Goal: Task Accomplishment & Management: Manage account settings

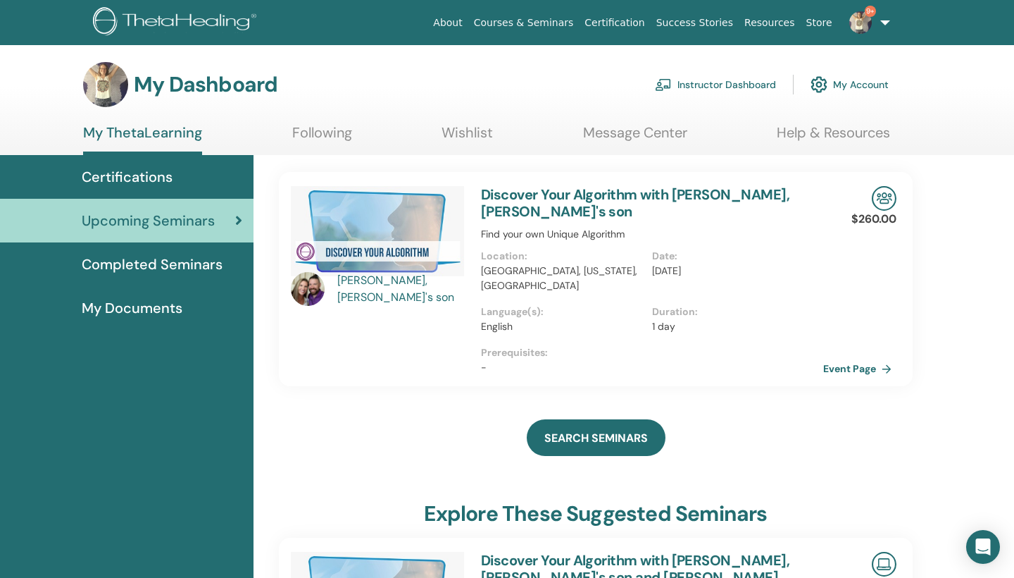
click at [697, 92] on link "Instructor Dashboard" at bounding box center [715, 84] width 121 height 31
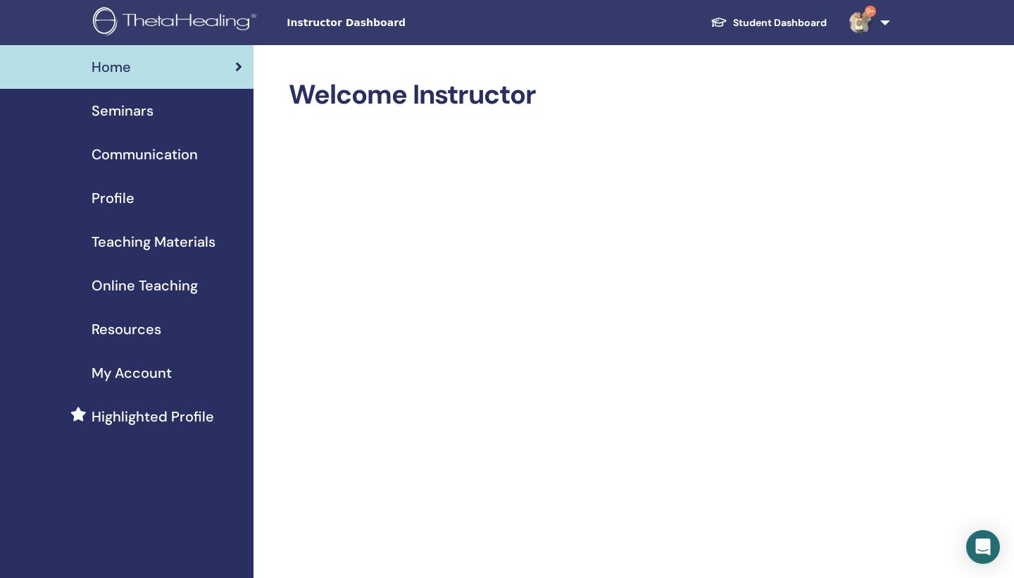
click at [128, 111] on span "Seminars" at bounding box center [123, 110] width 62 height 21
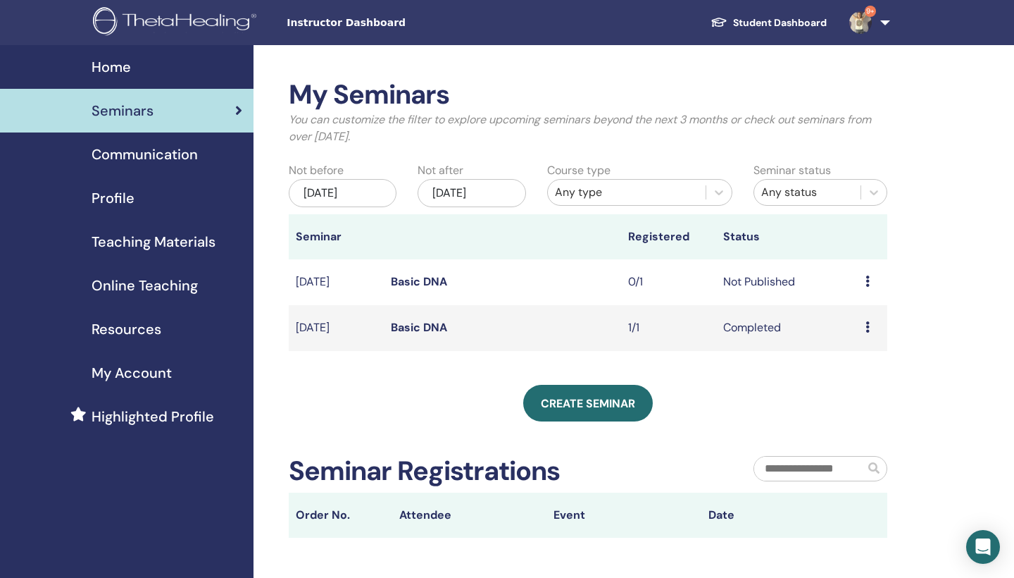
click at [865, 280] on td "Preview Edit Attendees Cancel" at bounding box center [873, 282] width 29 height 46
click at [869, 280] on icon at bounding box center [868, 280] width 4 height 11
click at [856, 294] on link "Preview" at bounding box center [858, 291] width 40 height 15
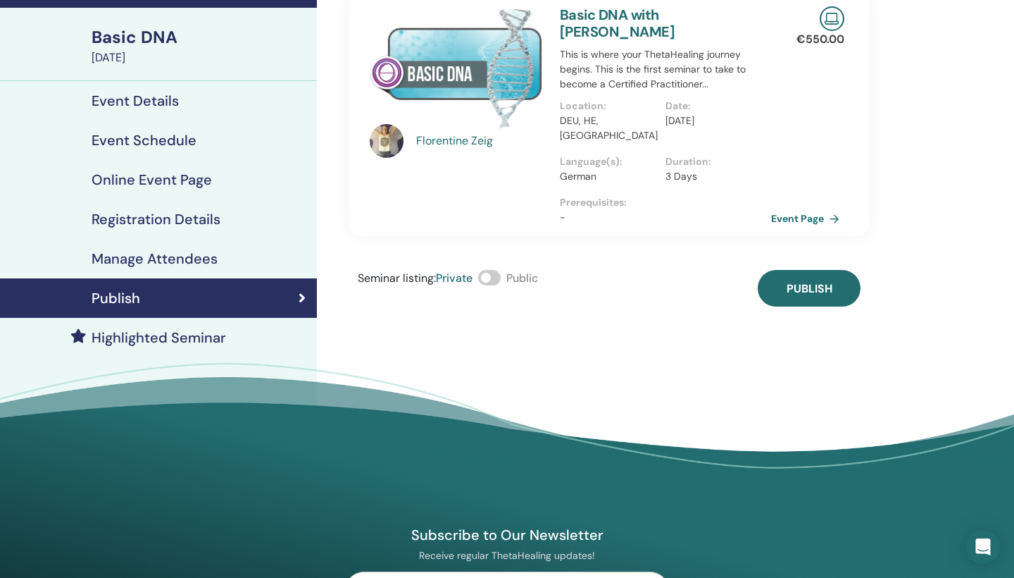
scroll to position [111, 0]
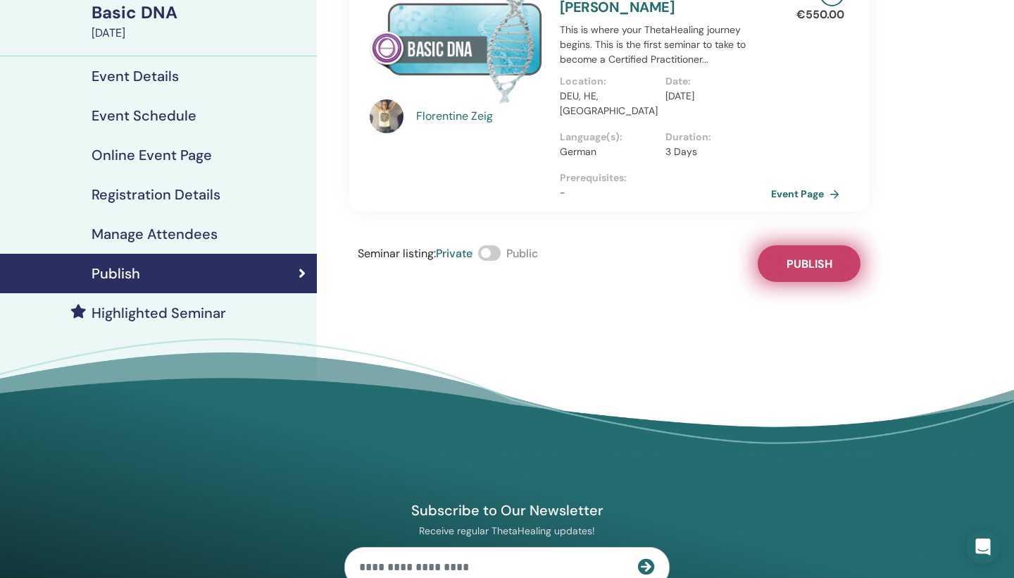
click at [797, 256] on span "Publish" at bounding box center [810, 263] width 46 height 15
click at [810, 183] on link "Event Page" at bounding box center [811, 193] width 74 height 21
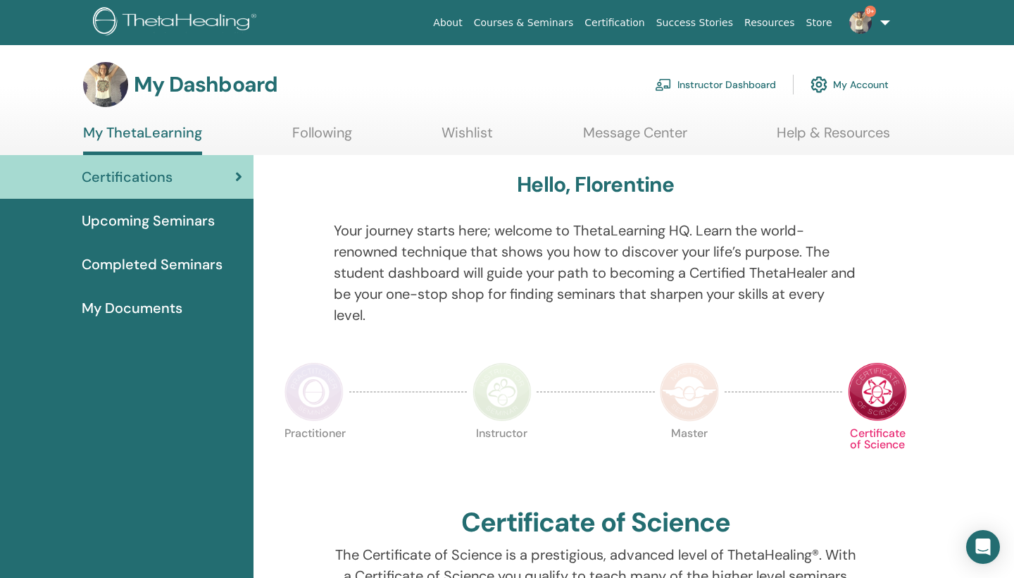
click at [135, 268] on span "Completed Seminars" at bounding box center [152, 264] width 141 height 21
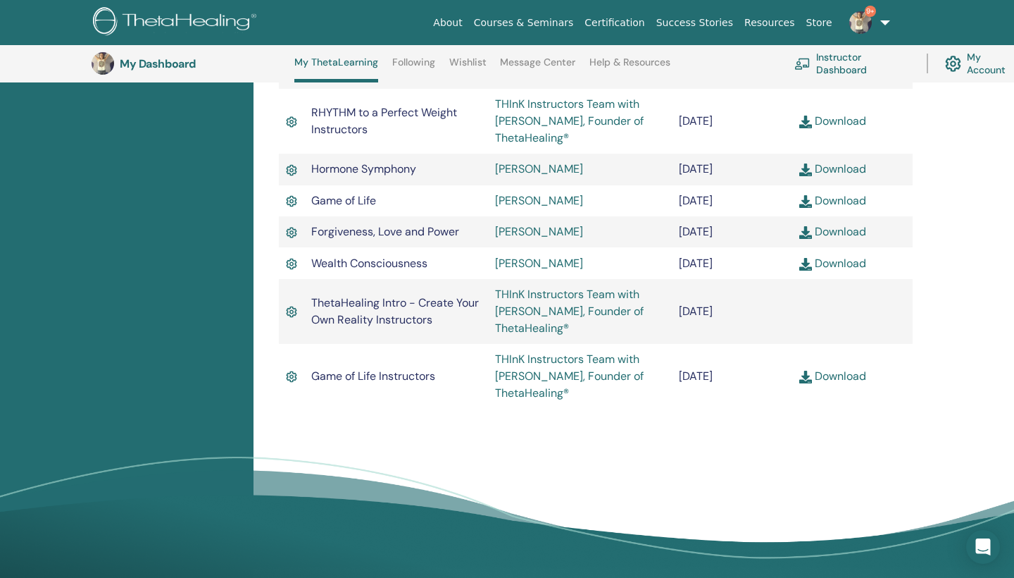
scroll to position [1872, 0]
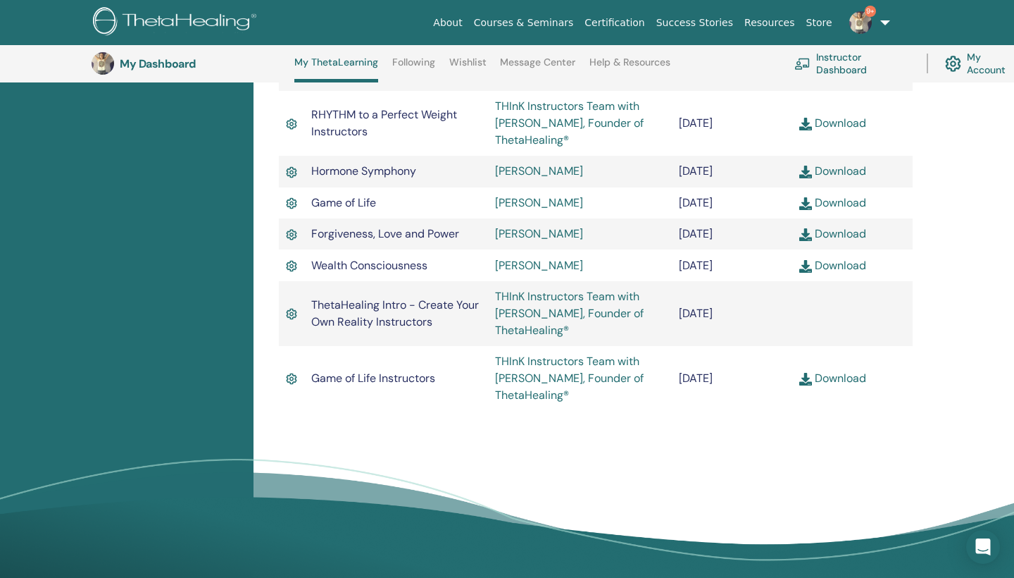
click at [947, 57] on img at bounding box center [953, 63] width 16 height 23
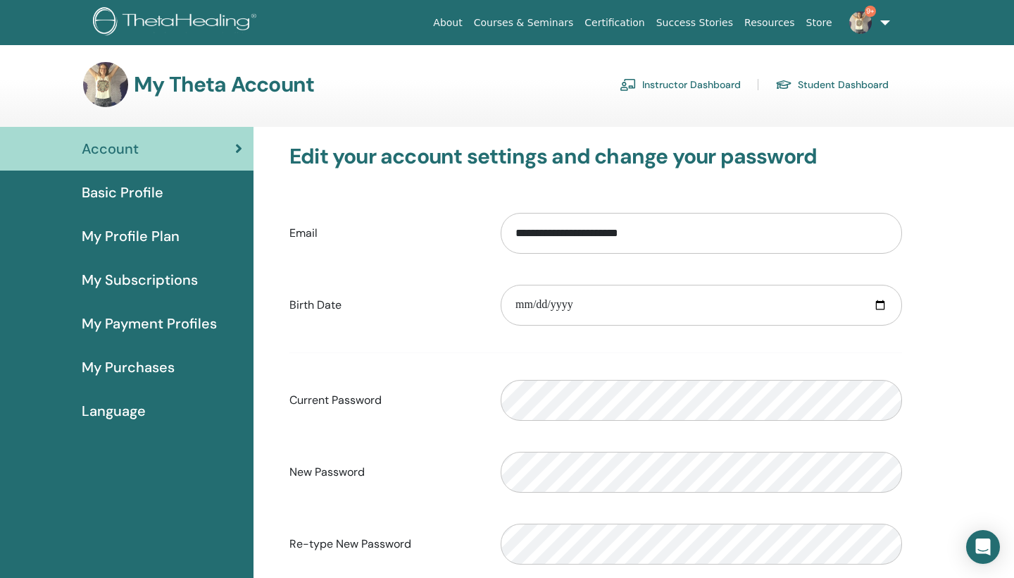
click at [113, 192] on span "Basic Profile" at bounding box center [123, 192] width 82 height 21
click at [689, 86] on link "Instructor Dashboard" at bounding box center [680, 84] width 121 height 23
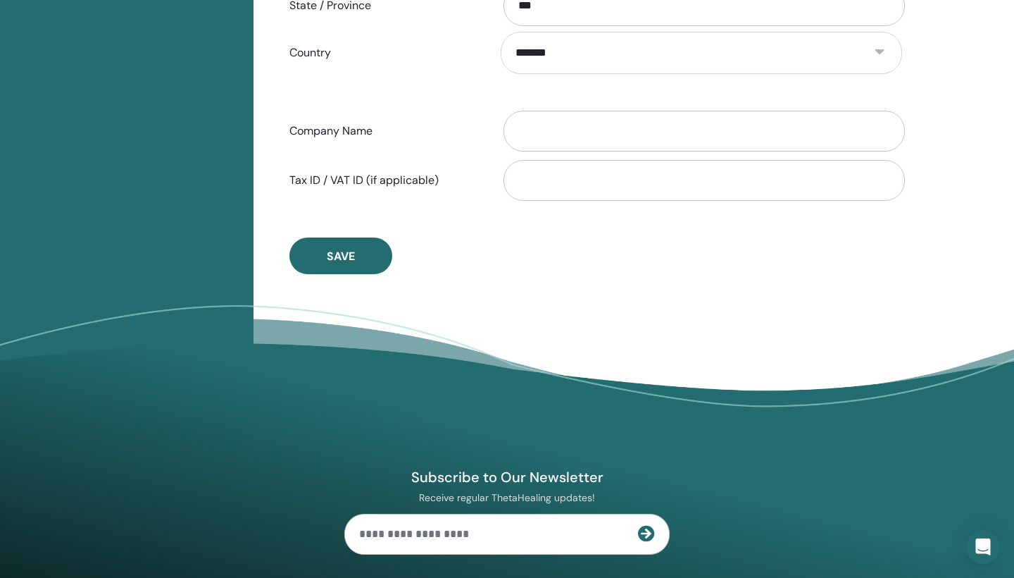
scroll to position [741, 0]
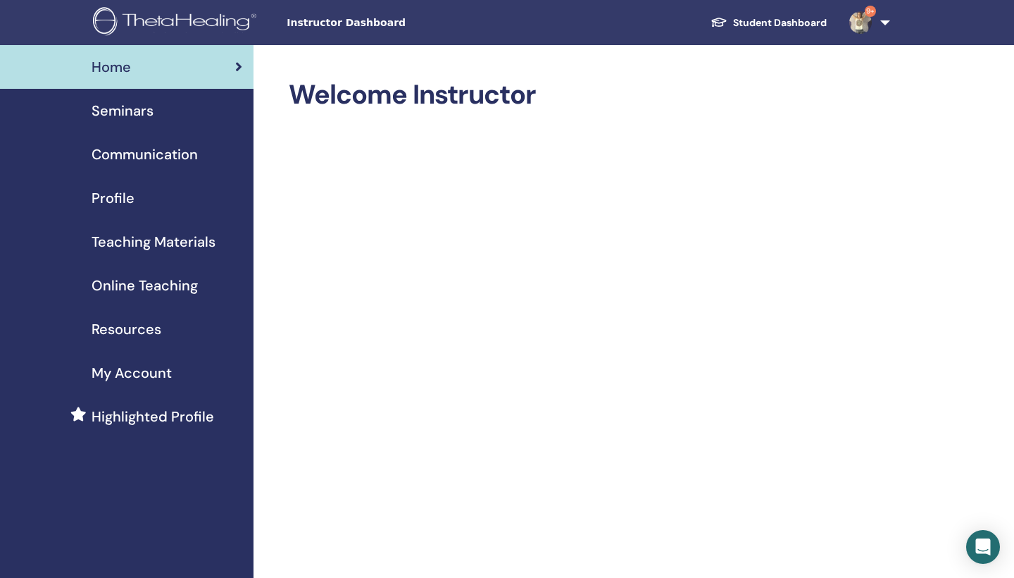
click at [118, 371] on span "My Account" at bounding box center [132, 372] width 80 height 21
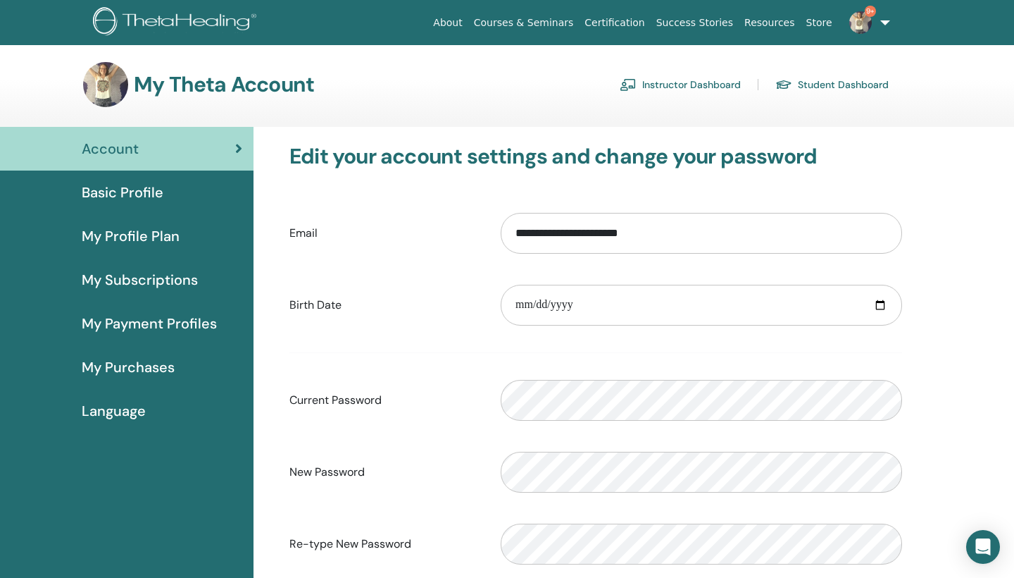
click at [875, 28] on link "9+" at bounding box center [867, 22] width 58 height 45
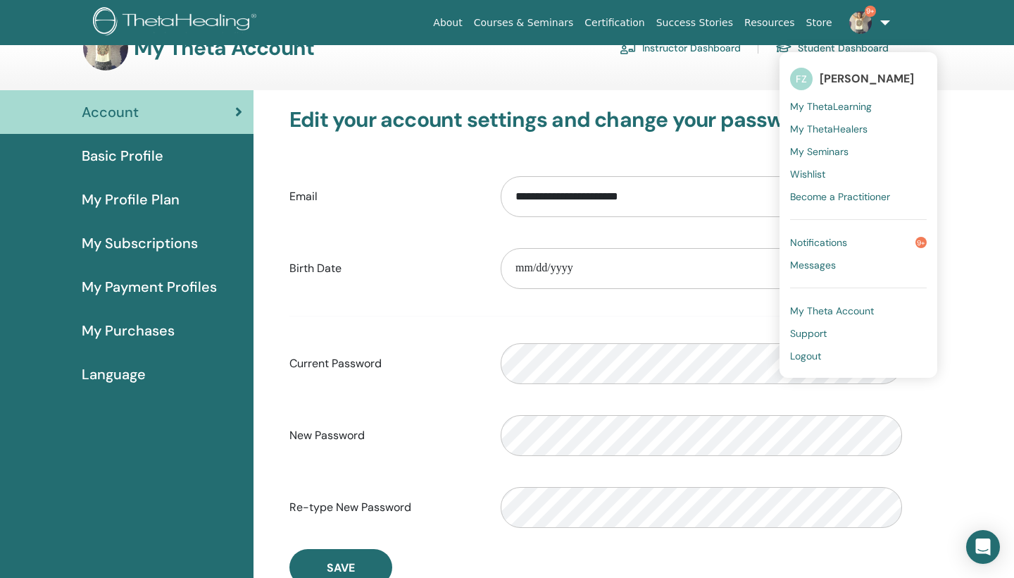
scroll to position [37, 0]
click at [805, 306] on span "My Theta Account" at bounding box center [832, 310] width 84 height 13
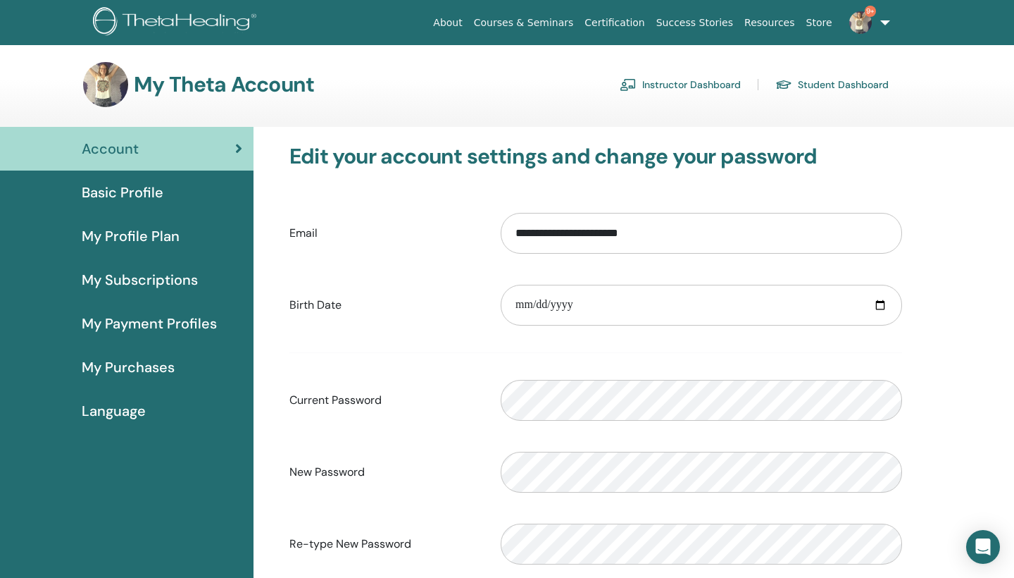
click at [649, 77] on link "Instructor Dashboard" at bounding box center [680, 84] width 121 height 23
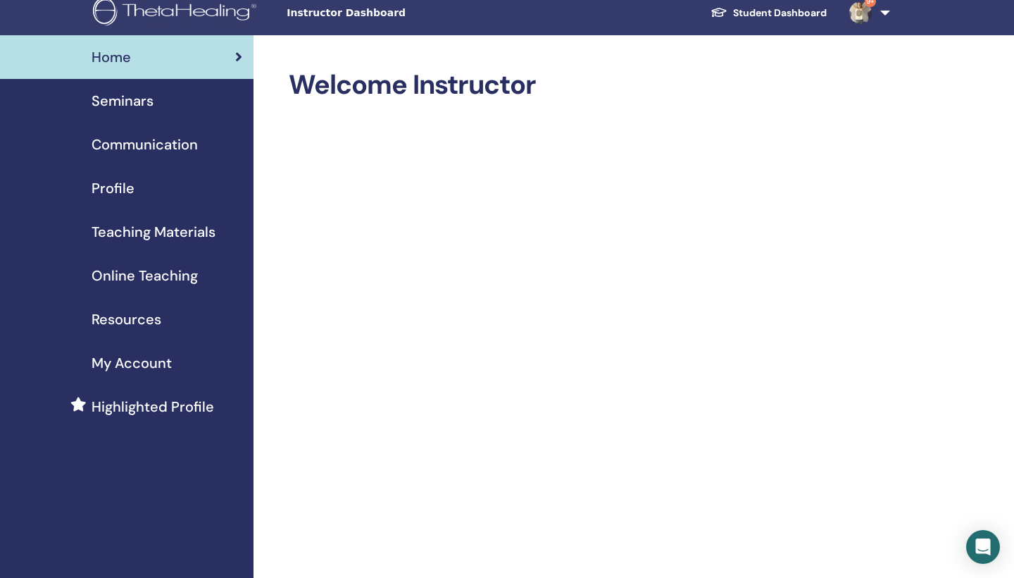
scroll to position [14, 0]
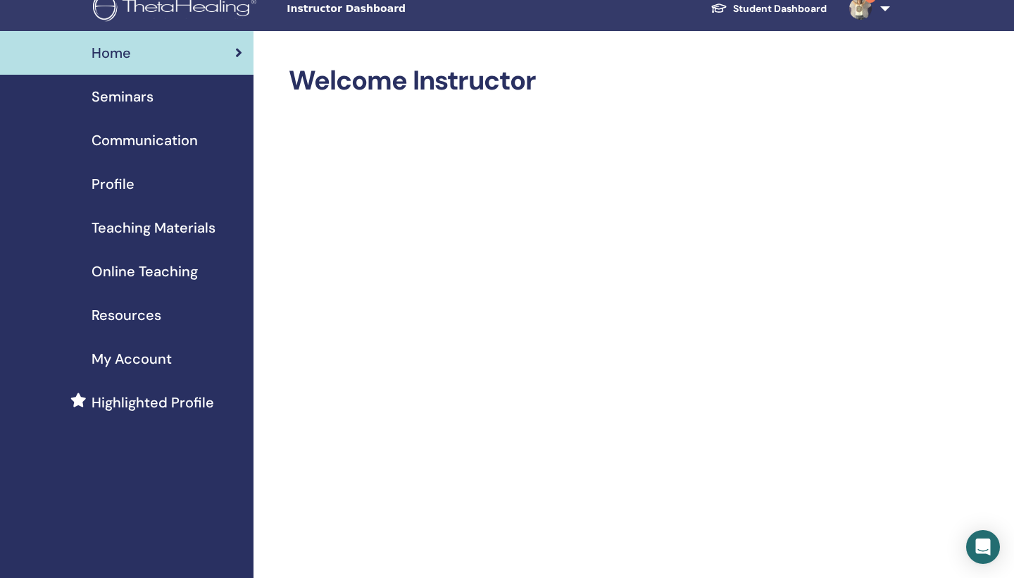
click at [132, 97] on span "Seminars" at bounding box center [123, 96] width 62 height 21
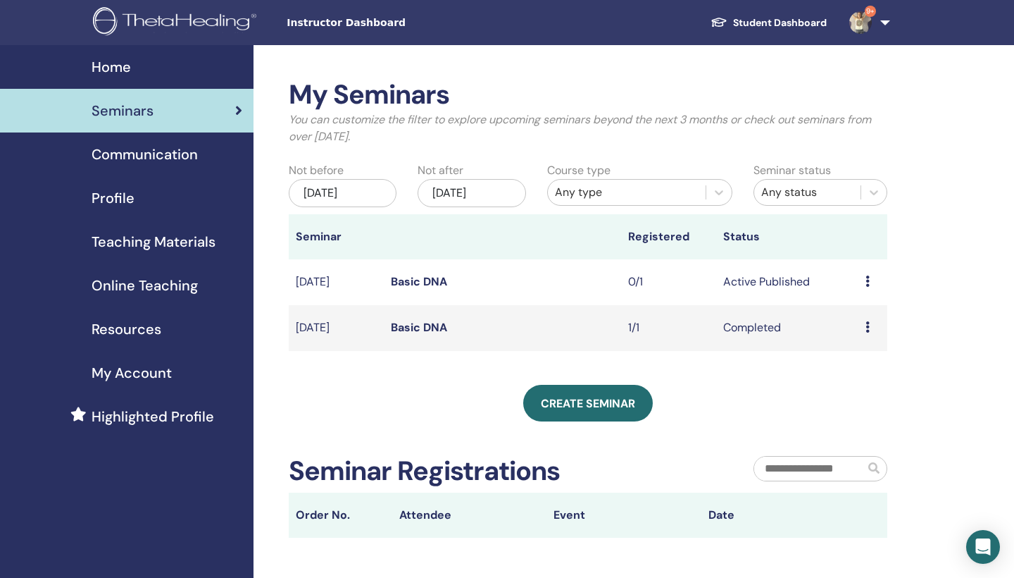
click at [868, 282] on icon at bounding box center [868, 280] width 4 height 11
click at [847, 328] on link "Attendees" at bounding box center [865, 335] width 54 height 15
click at [889, 14] on link "9+" at bounding box center [867, 22] width 58 height 45
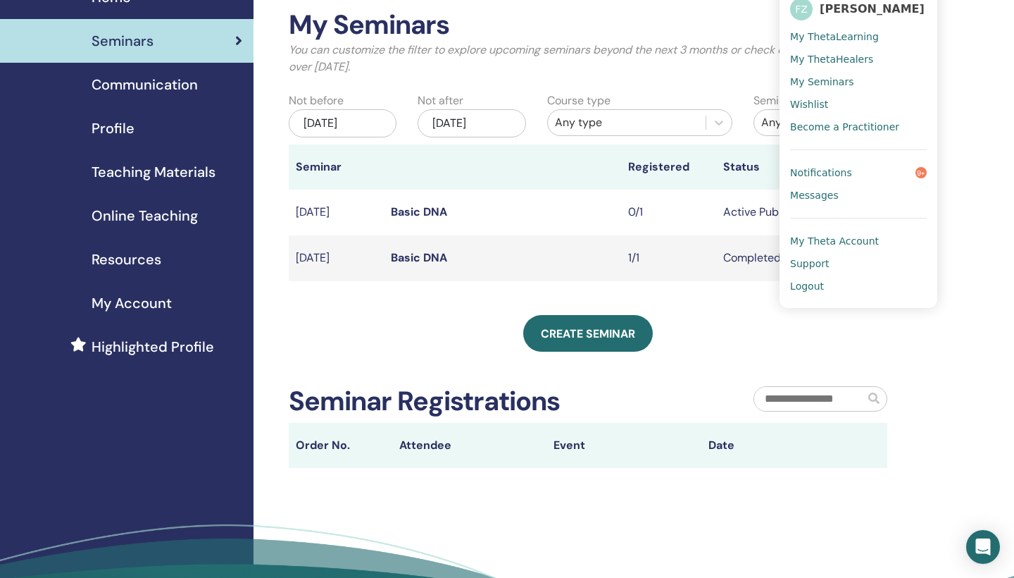
scroll to position [72, 0]
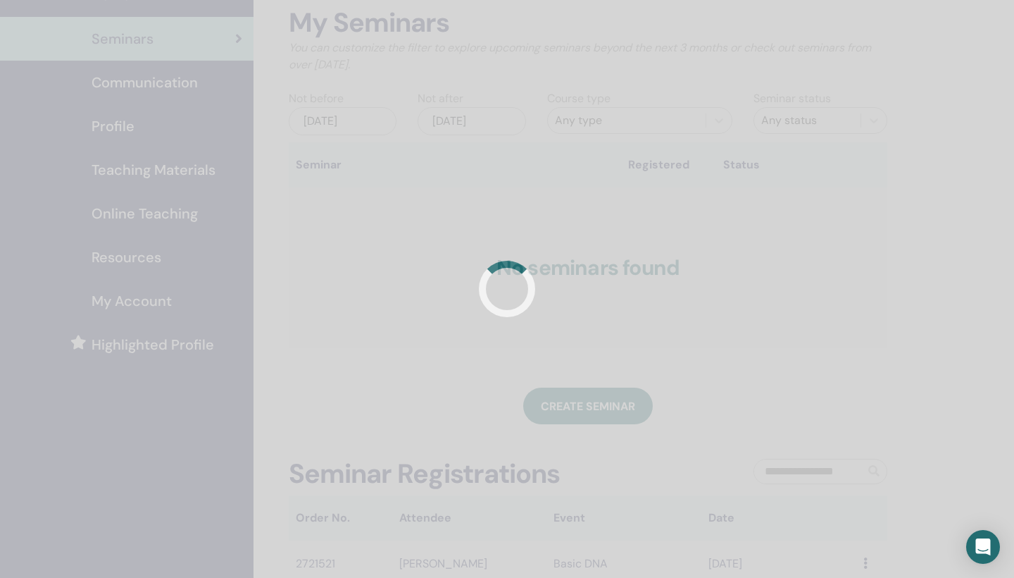
scroll to position [72, 0]
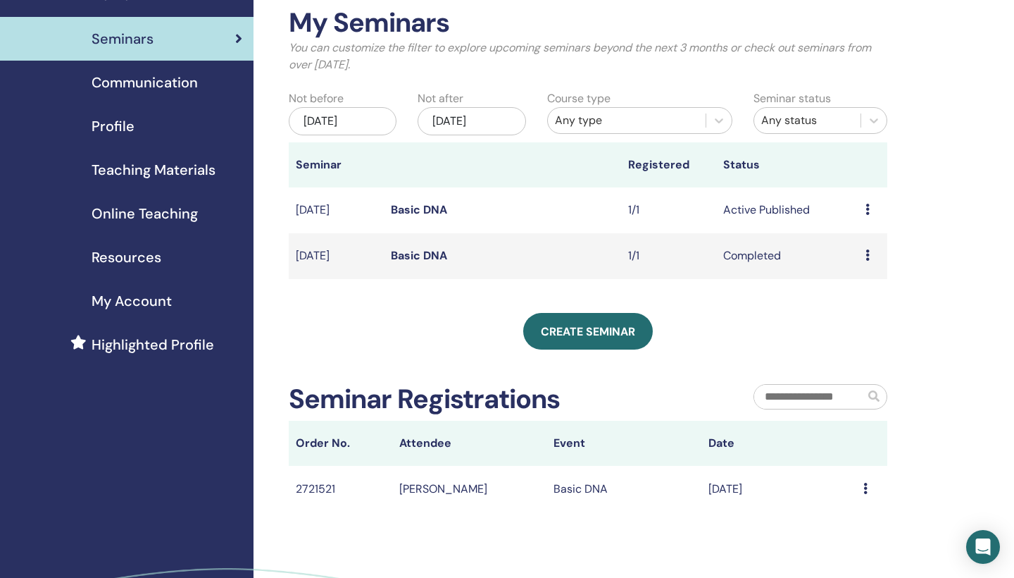
click at [866, 213] on icon at bounding box center [868, 209] width 4 height 11
click at [864, 267] on link "Attendees" at bounding box center [862, 267] width 54 height 15
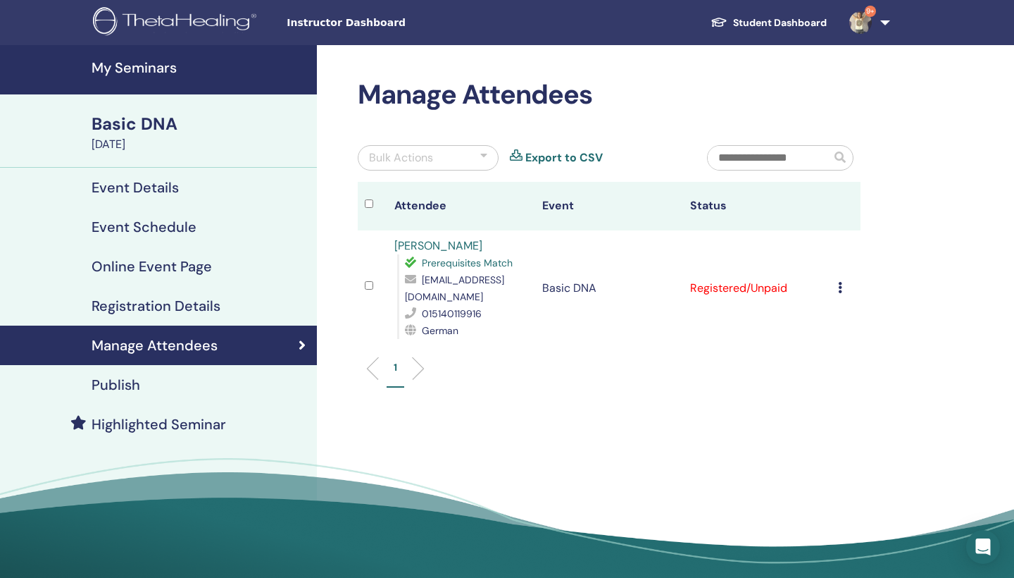
click at [841, 268] on td "Cancel Registration Do not auto-certify Mark as Paid Mark as Unpaid Mark as Abs…" at bounding box center [846, 288] width 30 height 116
click at [835, 279] on td "Cancel Registration Do not auto-certify Mark as Paid Mark as Unpaid Mark as Abs…" at bounding box center [846, 288] width 30 height 116
click at [841, 282] on icon at bounding box center [840, 287] width 4 height 11
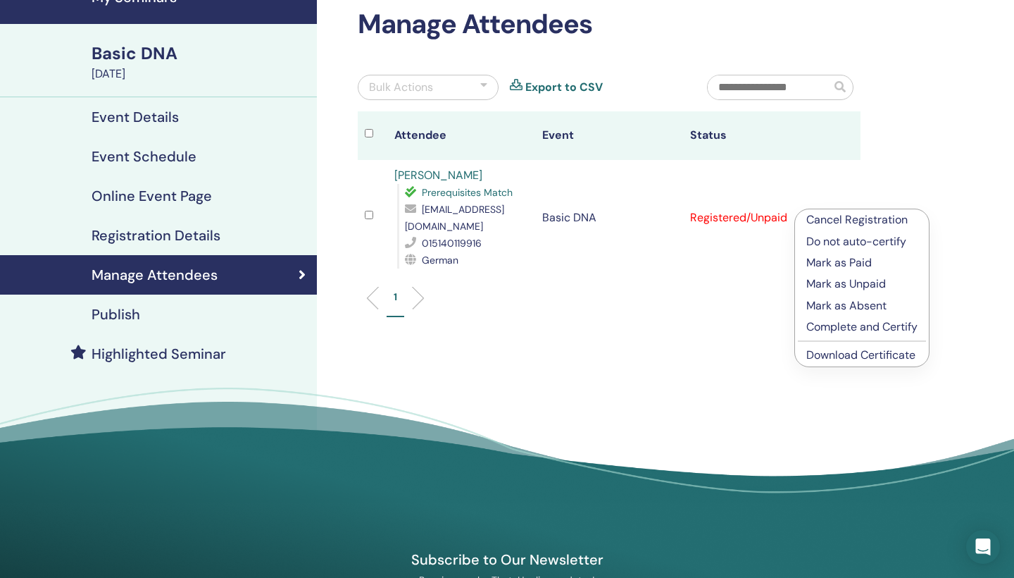
scroll to position [70, 0]
click at [839, 260] on p "Mark as Paid" at bounding box center [862, 262] width 111 height 17
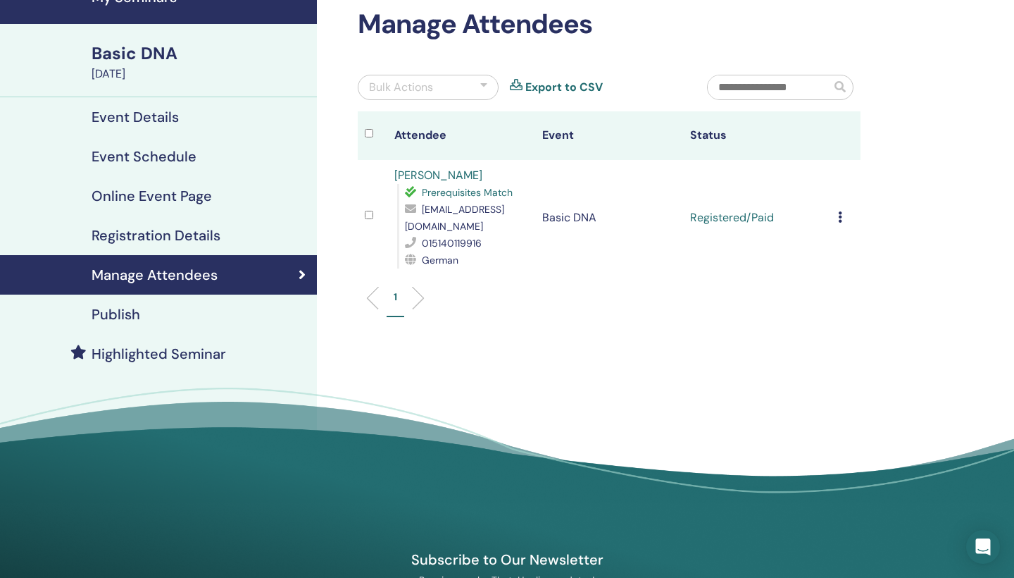
scroll to position [81, 0]
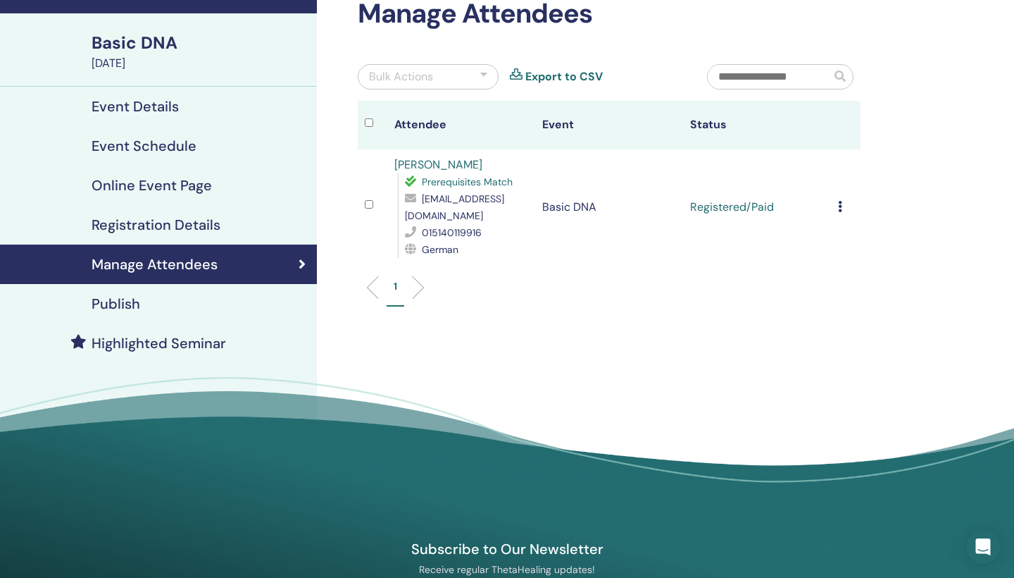
click at [733, 197] on td "Registered/Paid" at bounding box center [757, 207] width 148 height 116
click at [841, 201] on icon at bounding box center [840, 206] width 4 height 11
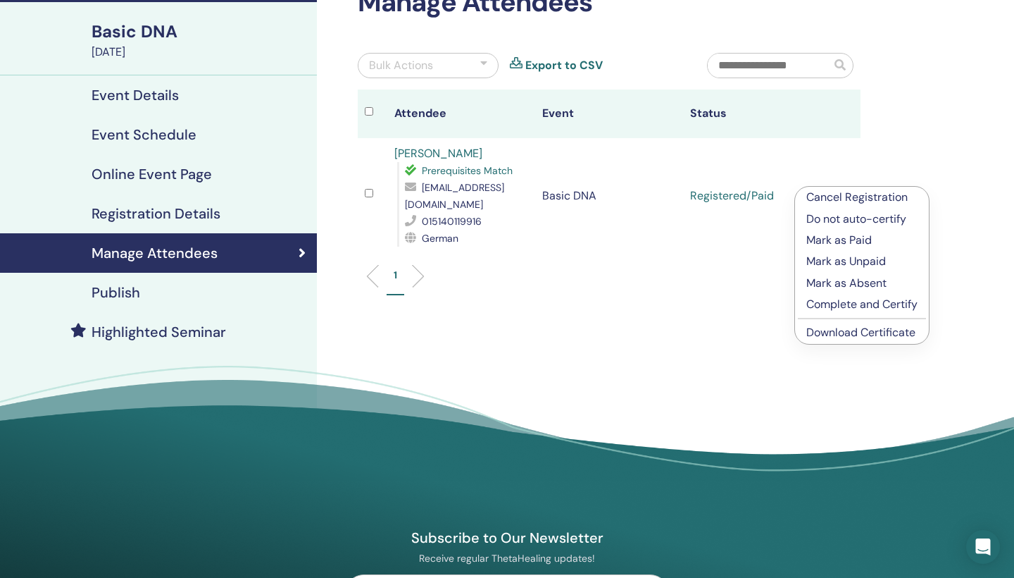
scroll to position [100, 0]
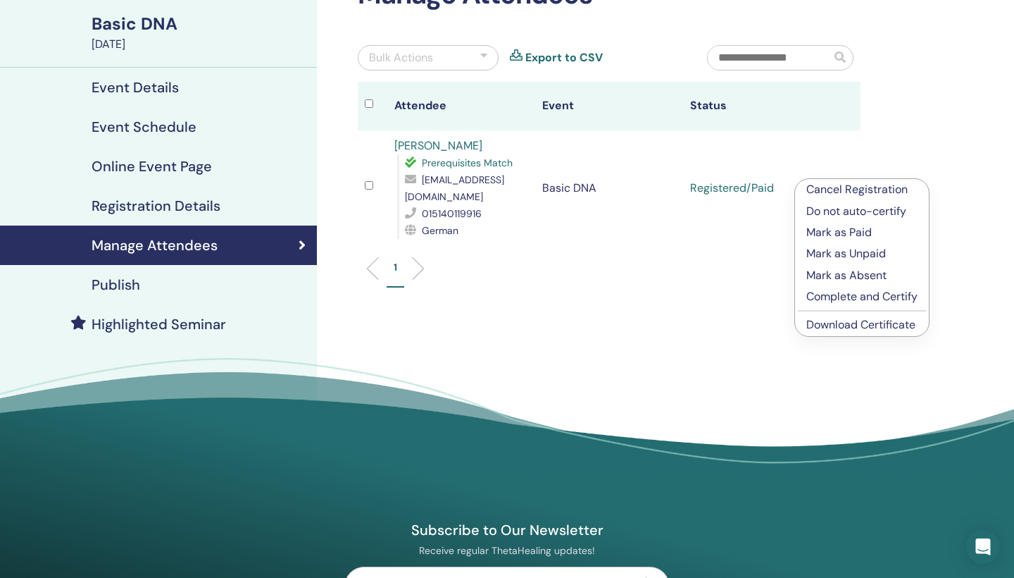
click at [827, 289] on p "Complete and Certify" at bounding box center [862, 296] width 111 height 17
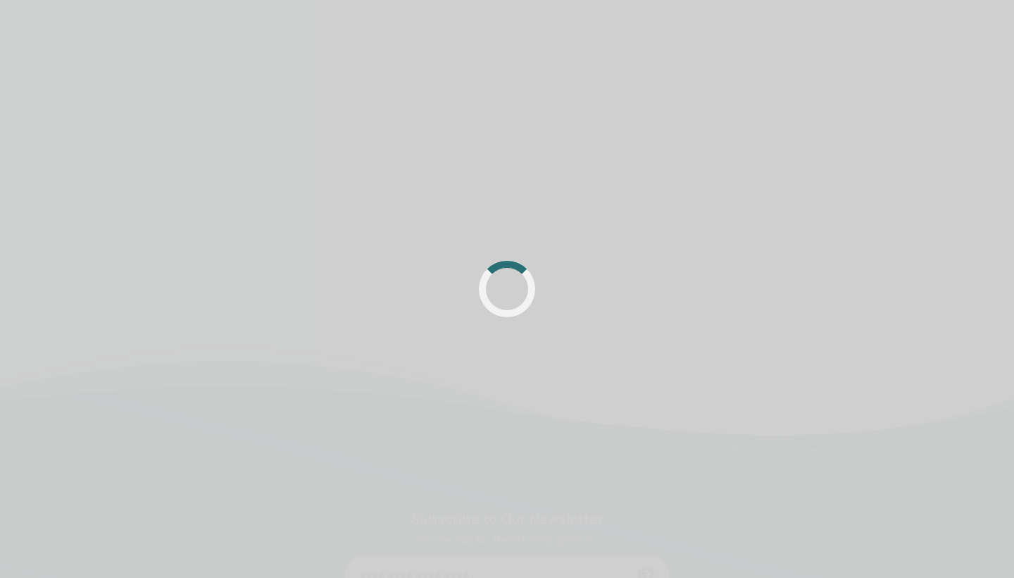
scroll to position [100, 0]
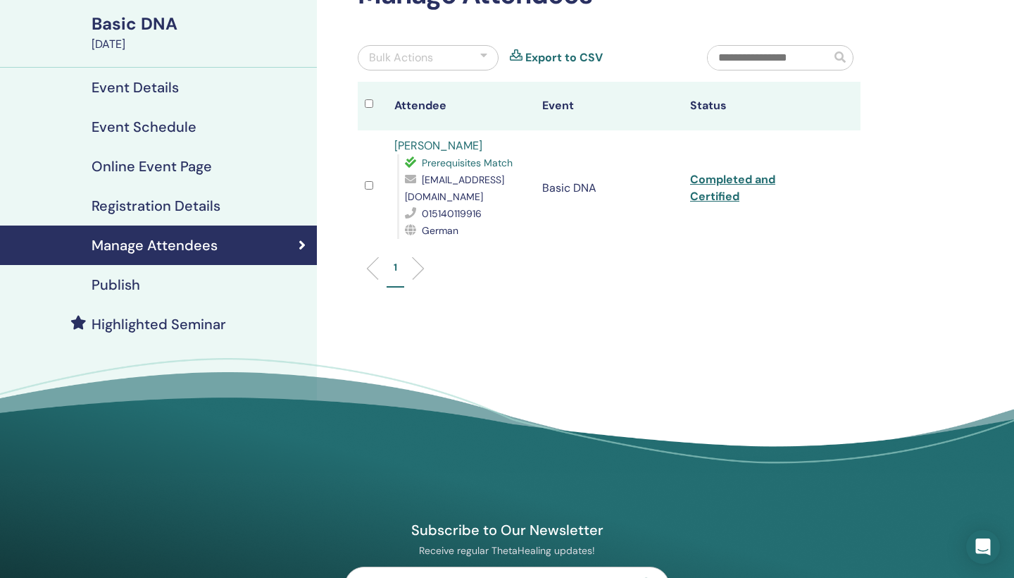
click at [716, 175] on link "Completed and Certified" at bounding box center [732, 188] width 85 height 32
drag, startPoint x: 531, startPoint y: 179, endPoint x: 415, endPoint y: 179, distance: 116.2
click at [415, 179] on td "[PERSON_NAME] Prerequisites Match [EMAIL_ADDRESS][DOMAIN_NAME] 015140119916 Ger…" at bounding box center [461, 188] width 148 height 116
copy div "[EMAIL_ADDRESS][DOMAIN_NAME]"
click at [714, 179] on td "Completed and Certified" at bounding box center [757, 188] width 148 height 116
